Goal: Entertainment & Leisure: Browse casually

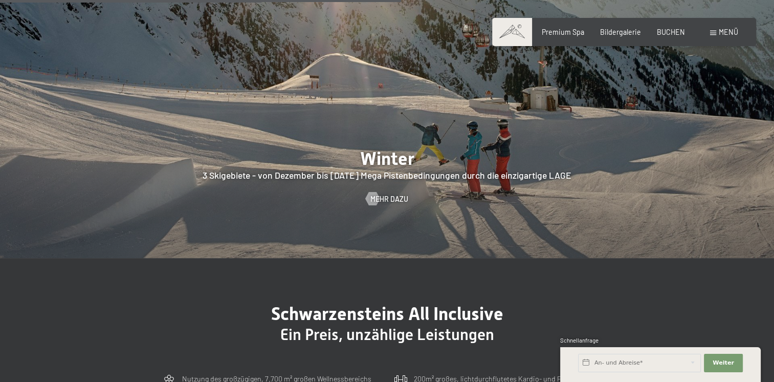
scroll to position [2150, 0]
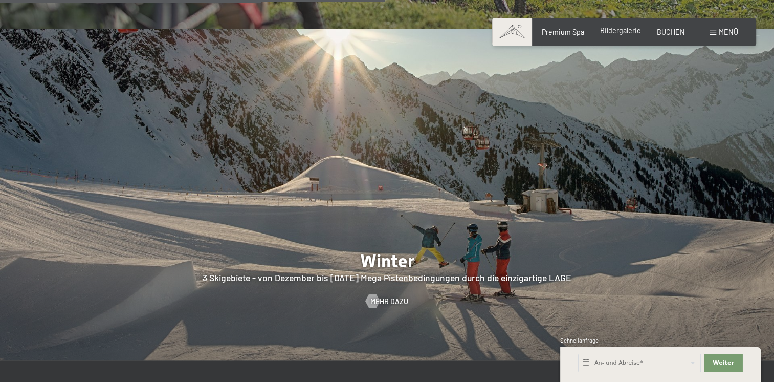
click at [619, 27] on span "Bildergalerie" at bounding box center [620, 30] width 41 height 9
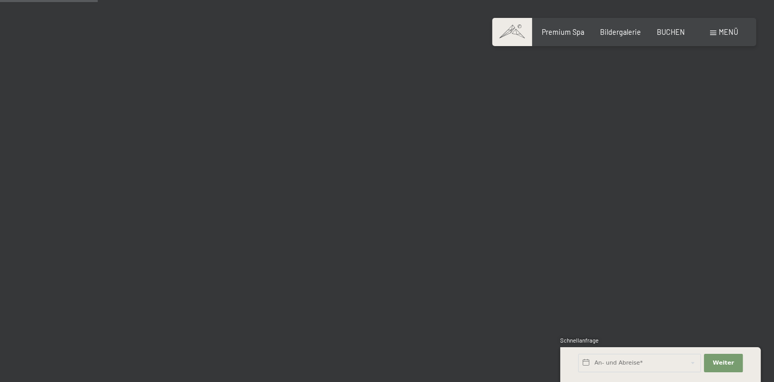
scroll to position [1331, 0]
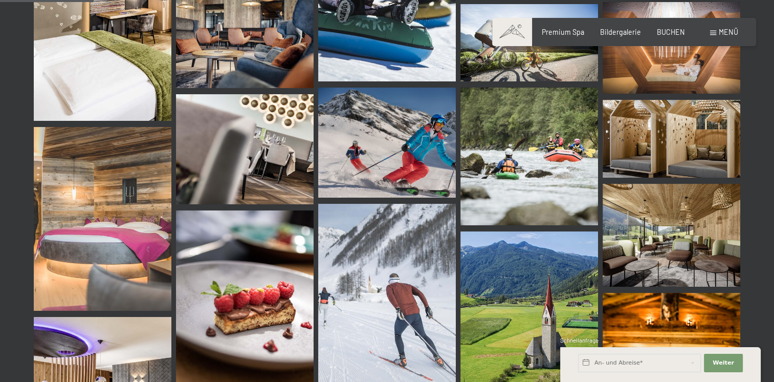
click at [533, 181] on img at bounding box center [530, 157] width 138 height 138
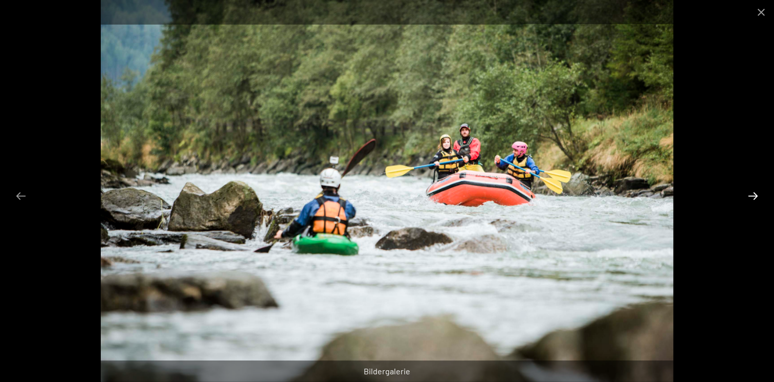
click at [753, 196] on button "Next slide" at bounding box center [753, 196] width 21 height 20
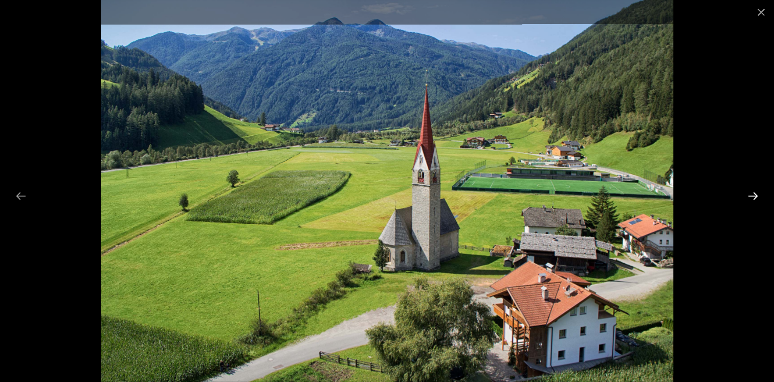
click at [749, 195] on button "Next slide" at bounding box center [753, 196] width 21 height 20
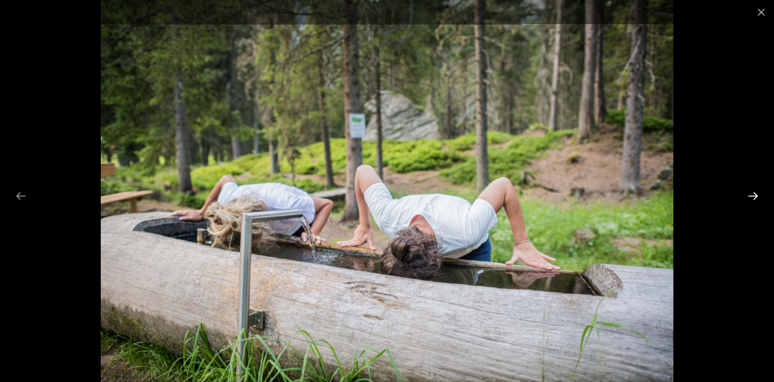
click at [749, 195] on button "Next slide" at bounding box center [753, 196] width 21 height 20
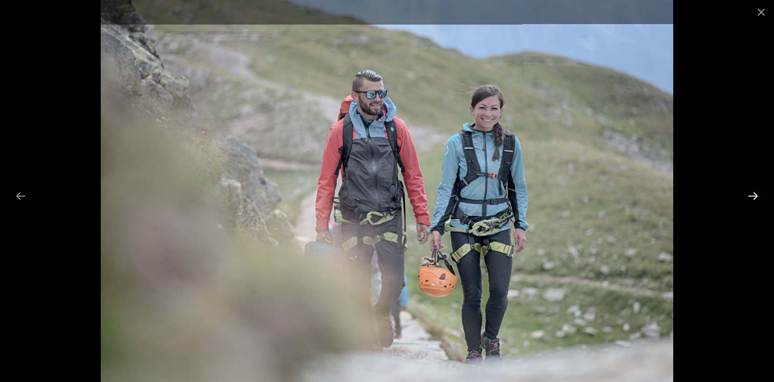
click at [743, 194] on button "Next slide" at bounding box center [753, 196] width 21 height 20
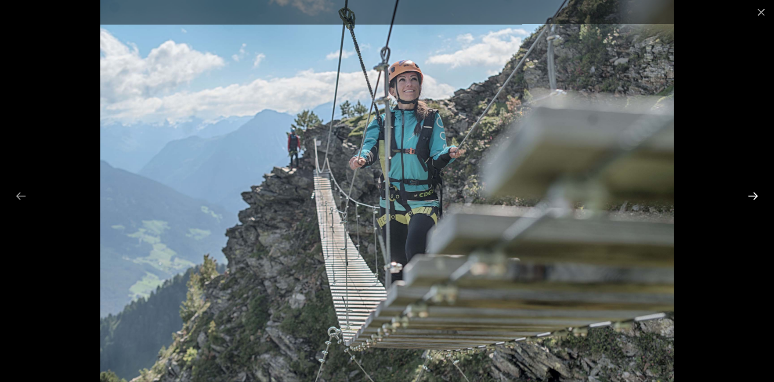
click at [754, 192] on button "Next slide" at bounding box center [753, 196] width 21 height 20
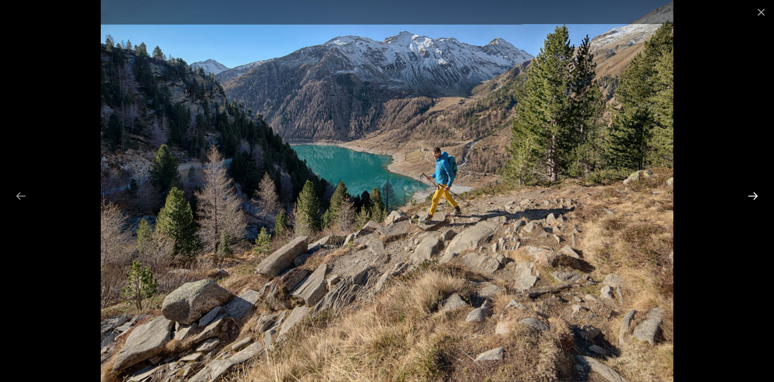
click at [753, 192] on button "Next slide" at bounding box center [753, 196] width 21 height 20
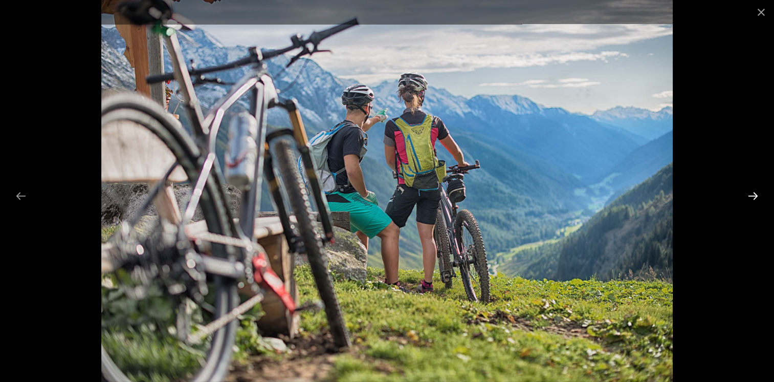
click at [752, 191] on button "Next slide" at bounding box center [753, 196] width 21 height 20
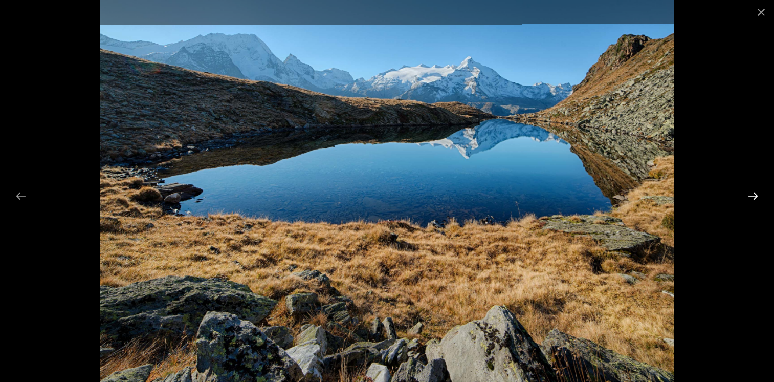
click at [752, 191] on button "Next slide" at bounding box center [753, 196] width 21 height 20
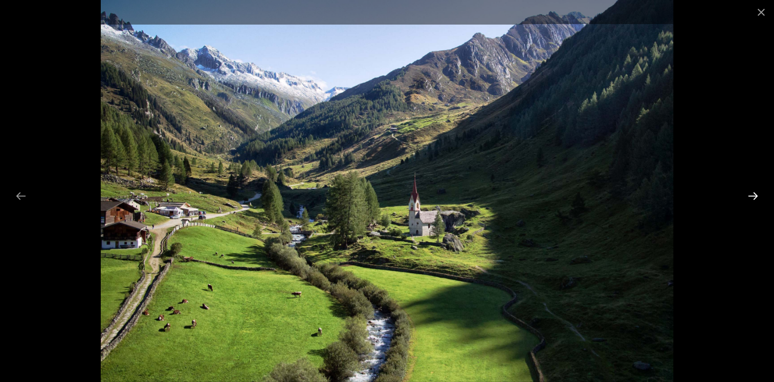
click at [752, 191] on button "Next slide" at bounding box center [753, 196] width 21 height 20
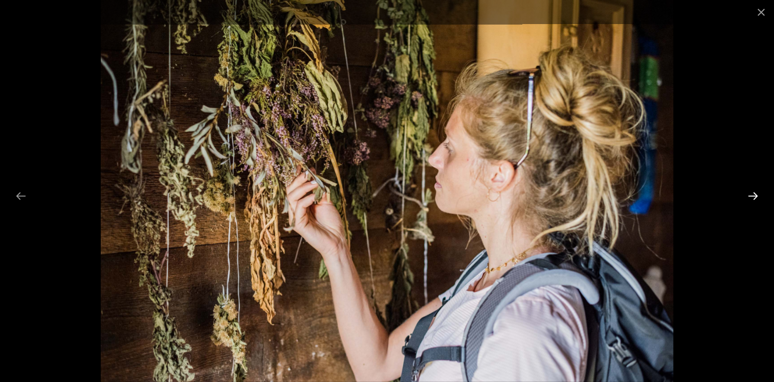
click at [752, 191] on button "Next slide" at bounding box center [753, 196] width 21 height 20
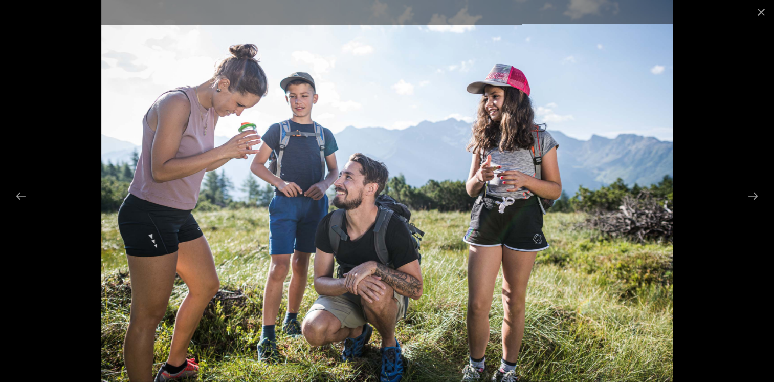
click at [741, 190] on div at bounding box center [387, 191] width 774 height 382
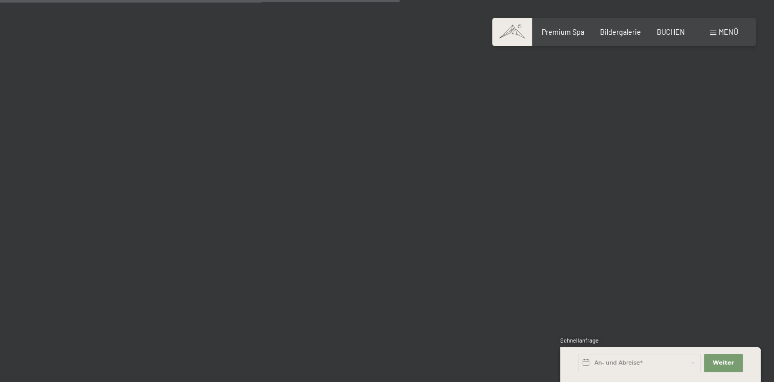
scroll to position [5681, 0]
